Goal: Transaction & Acquisition: Obtain resource

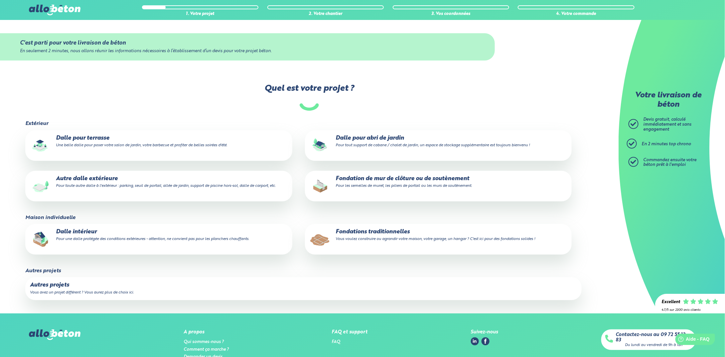
click at [341, 237] on small "Vous voulez construire ou agrandir votre maison, votre garage, un hangar ? C'es…" at bounding box center [436, 239] width 200 height 4
click at [0, 0] on input "Fondations traditionnelles Vous voulez construire ou agrandir votre maison, vot…" at bounding box center [0, 0] width 0 height 0
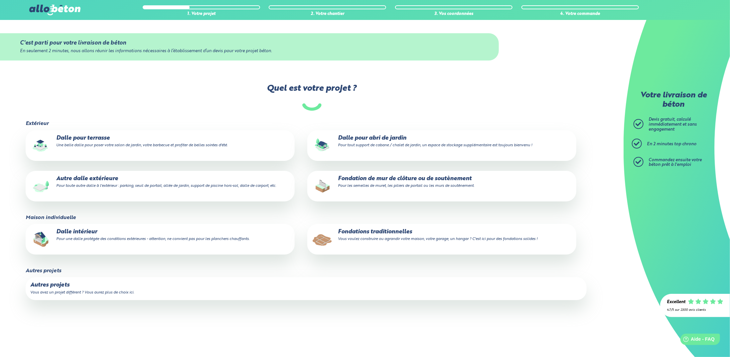
click at [140, 240] on small "Pour une dalle protégée des conditions extérieures - attention, ne convient pas…" at bounding box center [152, 239] width 193 height 4
click at [0, 0] on input "Dalle intérieur Pour une dalle protégée des conditions extérieures - attention,…" at bounding box center [0, 0] width 0 height 0
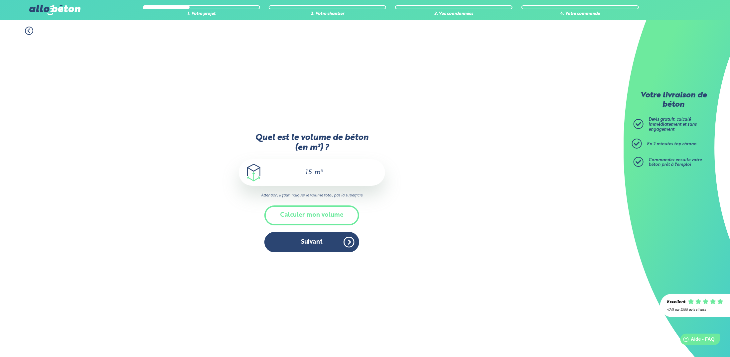
click at [311, 172] on input "15" at bounding box center [306, 173] width 11 height 8
type input "1"
type input "24"
click at [310, 244] on button "Suivant" at bounding box center [312, 242] width 95 height 20
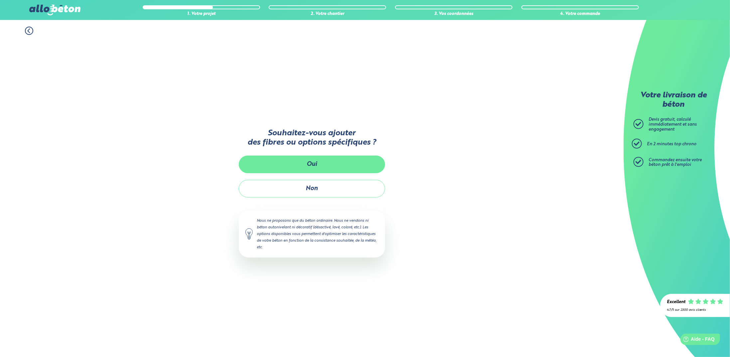
click at [312, 160] on button "Oui" at bounding box center [312, 165] width 146 height 18
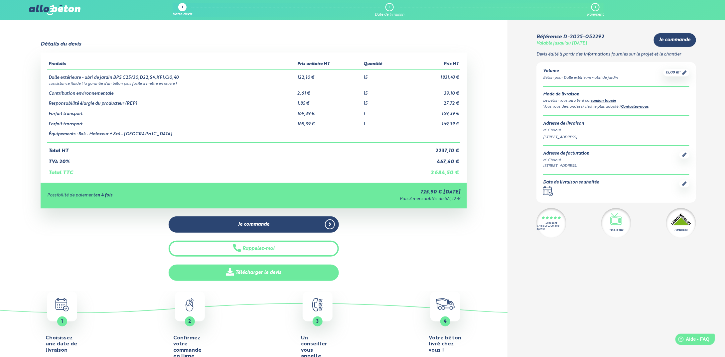
click at [264, 272] on link "Télécharger le devis" at bounding box center [254, 273] width 171 height 16
